Goal: Task Accomplishment & Management: Manage account settings

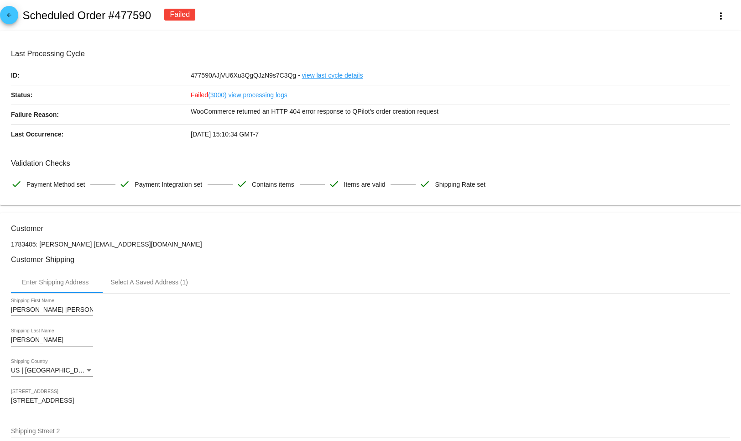
scroll to position [295, 0]
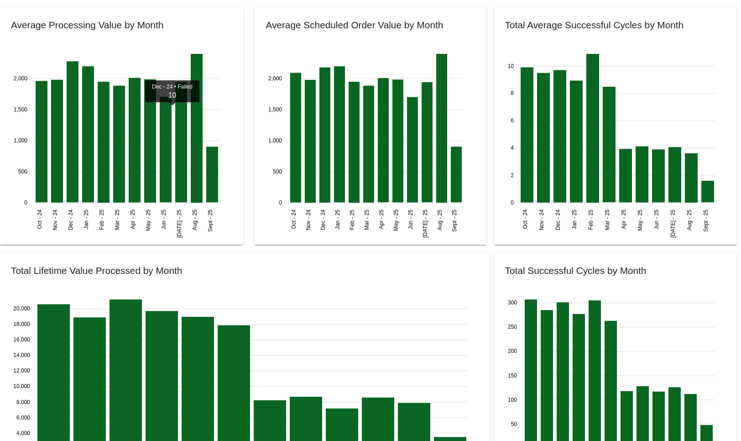
scroll to position [1073, 0]
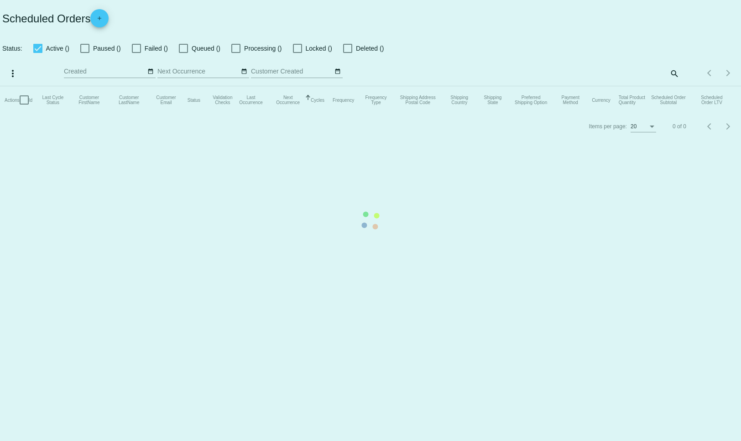
checkbox input "false"
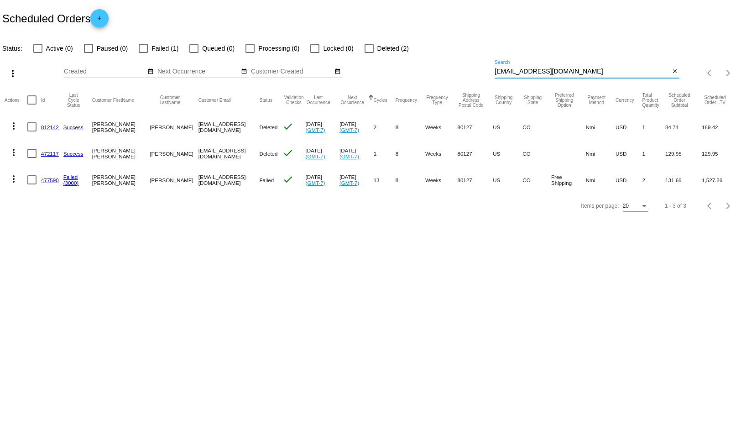
drag, startPoint x: 567, startPoint y: 74, endPoint x: 435, endPoint y: 77, distance: 132.3
click at [434, 77] on div "more_vert Sep Jan Feb Mar [DATE]" at bounding box center [370, 70] width 741 height 32
drag, startPoint x: 564, startPoint y: 71, endPoint x: 469, endPoint y: 67, distance: 94.5
click at [469, 67] on div "more_vert Sep Jan Feb Mar [DATE]" at bounding box center [370, 70] width 741 height 32
paste input "[EMAIL_ADDRESS]"
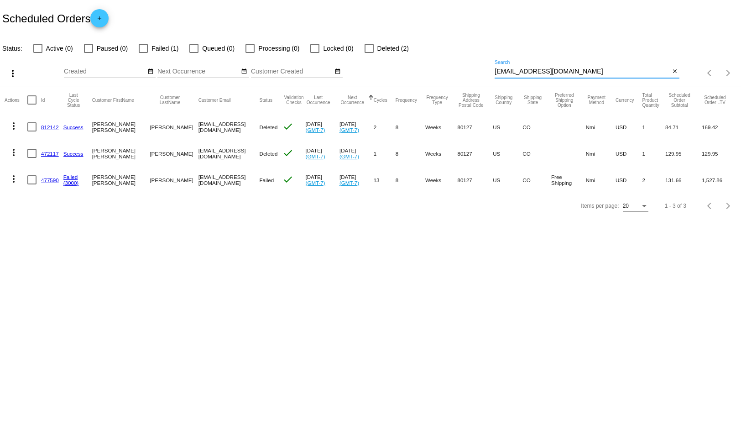
type input "[EMAIL_ADDRESS][DOMAIN_NAME]"
